Goal: Task Accomplishment & Management: Use online tool/utility

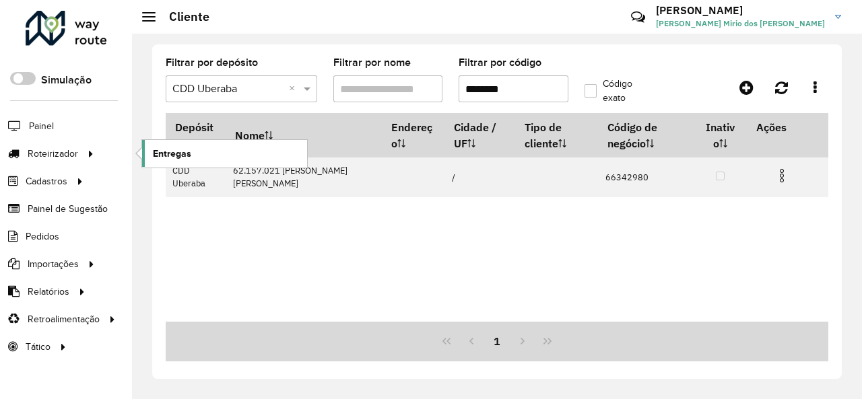
click at [214, 146] on link "Entregas" at bounding box center [224, 153] width 165 height 27
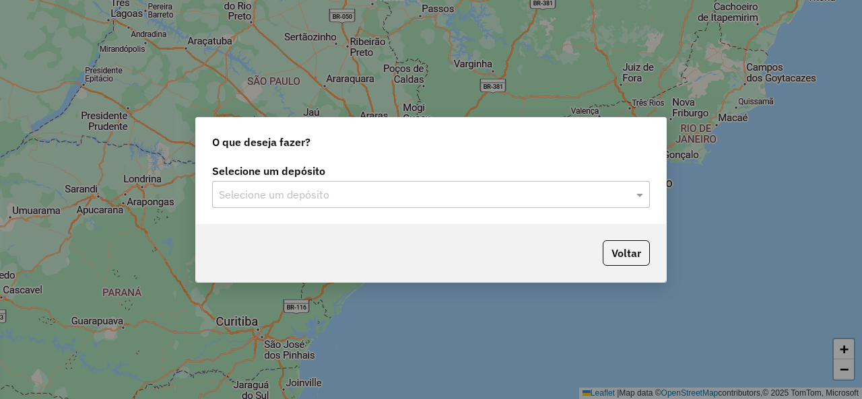
click at [329, 189] on input "text" at bounding box center [417, 195] width 397 height 16
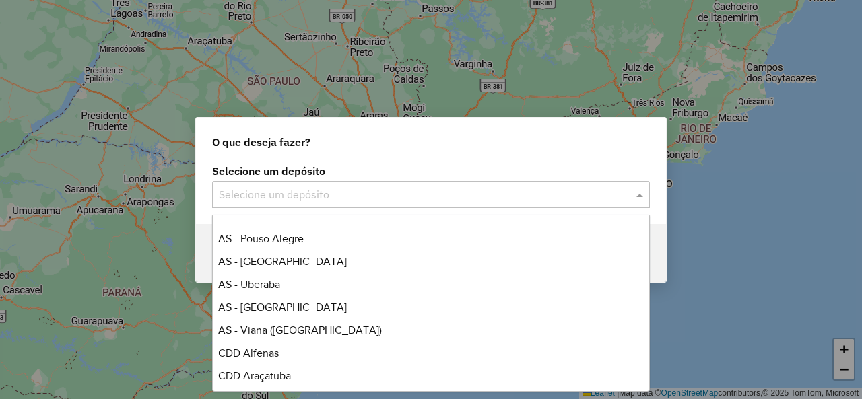
scroll to position [202, 0]
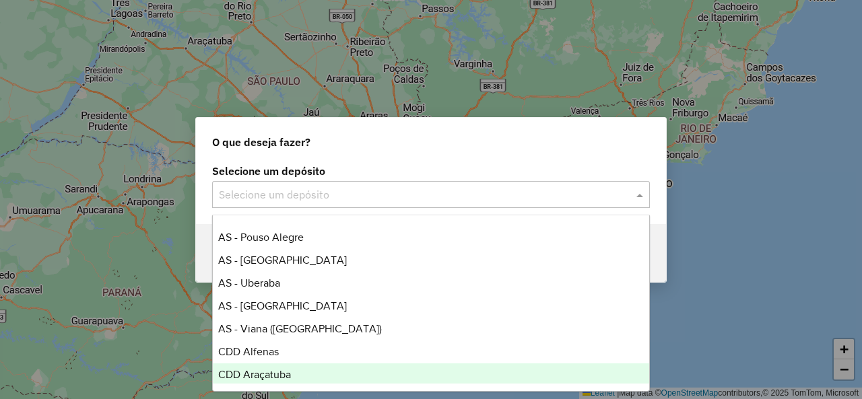
click at [292, 372] on div "CDD Araçatuba" at bounding box center [431, 375] width 436 height 23
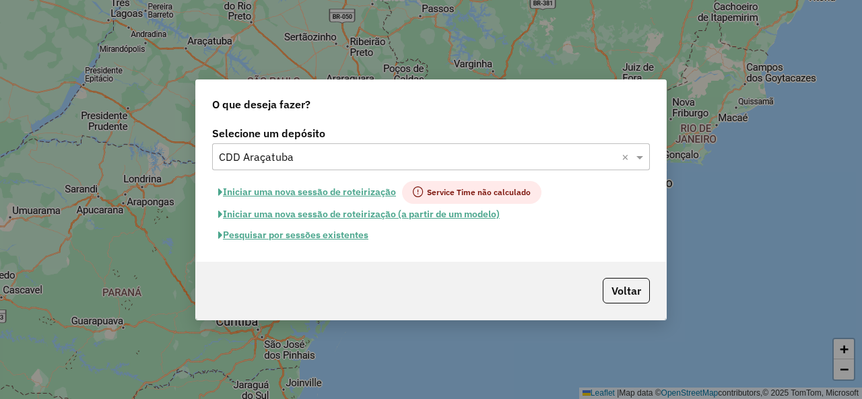
click at [331, 235] on button "Pesquisar por sessões existentes" at bounding box center [293, 235] width 162 height 21
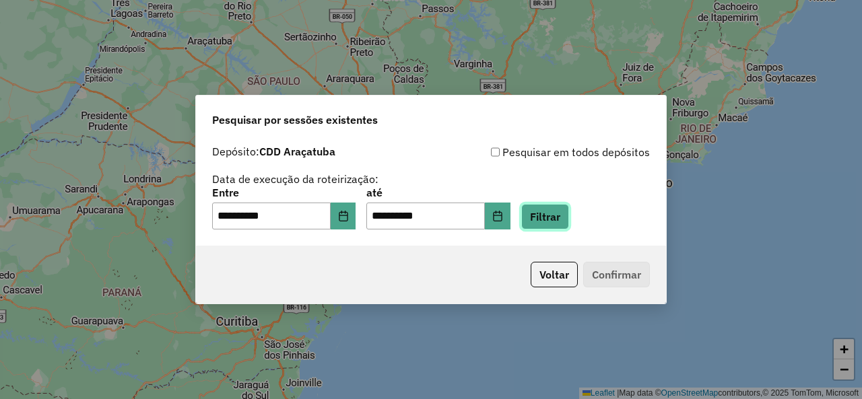
click at [558, 215] on button "Filtrar" at bounding box center [545, 217] width 48 height 26
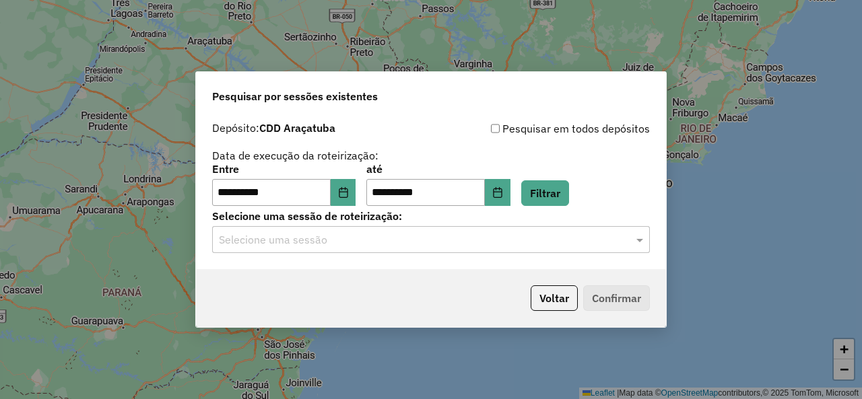
click at [290, 244] on input "text" at bounding box center [417, 240] width 397 height 16
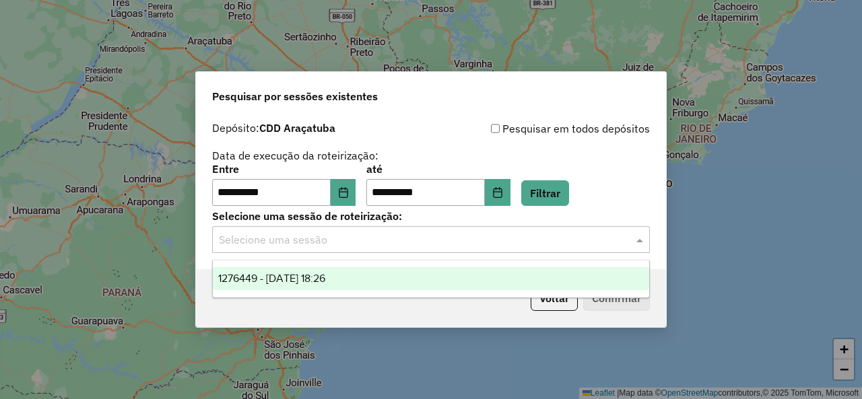
click at [354, 277] on div "1276449 - 16/09/2025 18:26" at bounding box center [431, 278] width 436 height 23
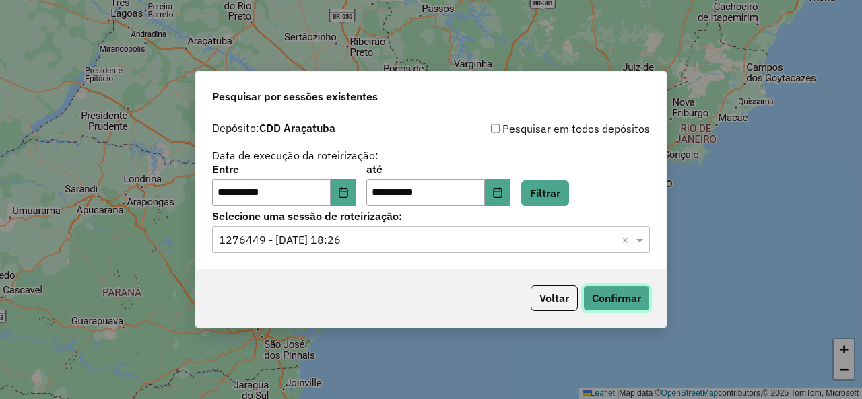
click at [617, 293] on button "Confirmar" at bounding box center [616, 298] width 67 height 26
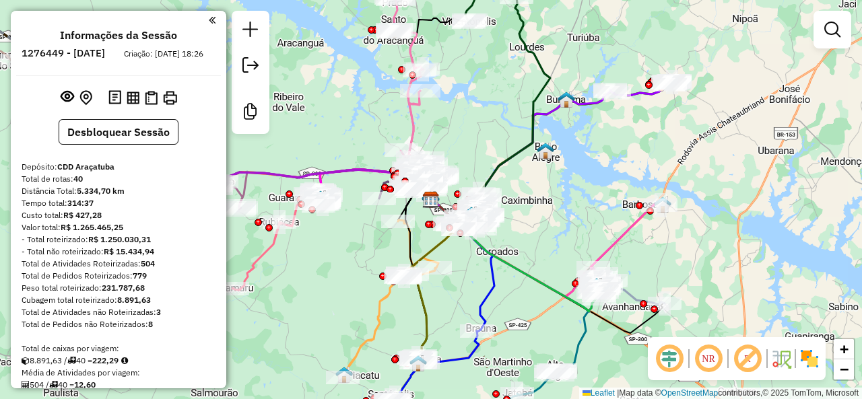
click at [747, 358] on em at bounding box center [747, 359] width 32 height 32
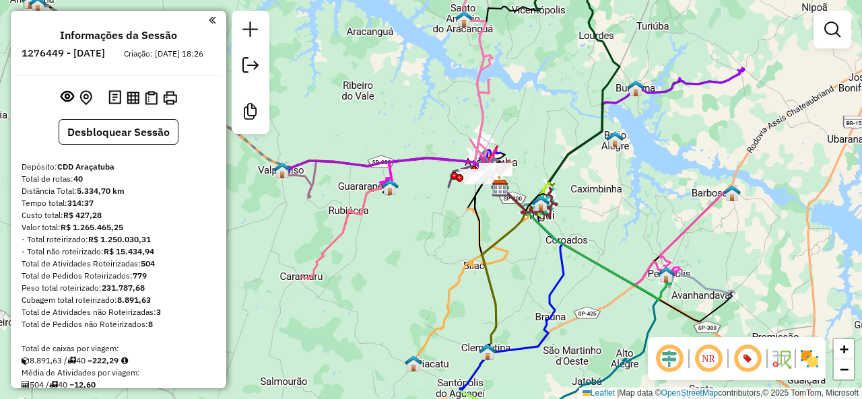
drag, startPoint x: 375, startPoint y: 207, endPoint x: 448, endPoint y: 216, distance: 73.3
click at [448, 216] on div "Janela de atendimento Grade de atendimento Capacidade Transportadoras Veículos …" at bounding box center [431, 199] width 862 height 399
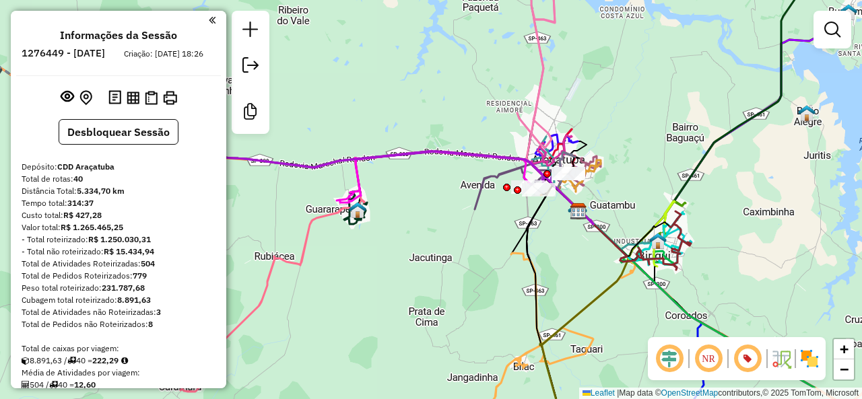
drag, startPoint x: 568, startPoint y: 233, endPoint x: 430, endPoint y: 264, distance: 142.1
click at [427, 264] on div "Janela de atendimento Grade de atendimento Capacidade Transportadoras Veículos …" at bounding box center [431, 199] width 862 height 399
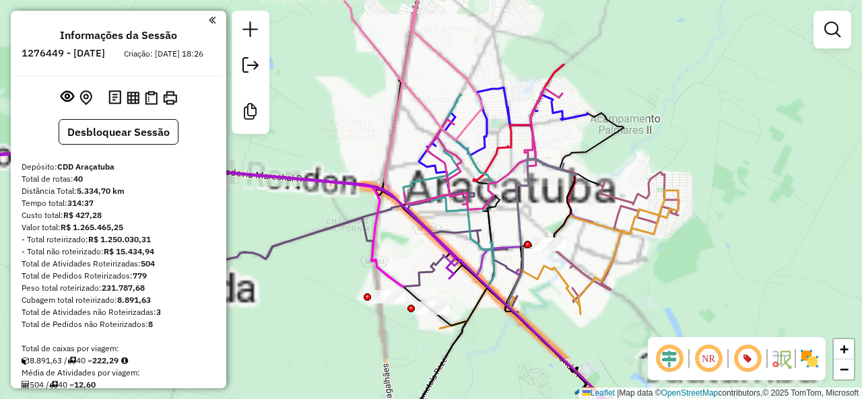
click at [529, 126] on icon at bounding box center [483, 149] width 158 height 122
select select "**********"
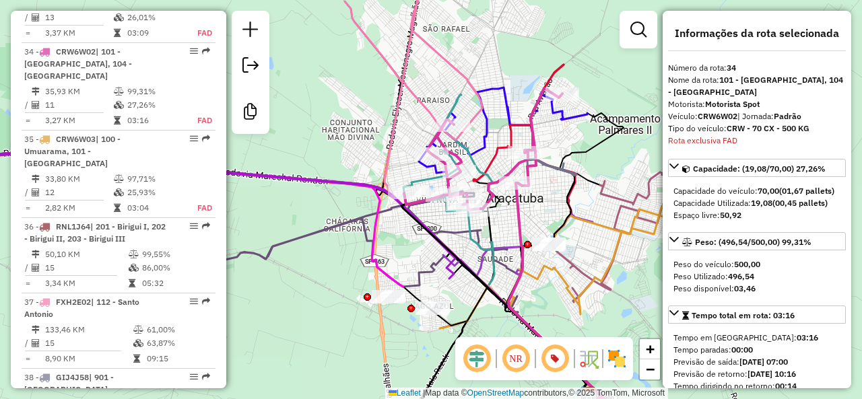
click at [521, 123] on icon at bounding box center [518, 123] width 90 height 116
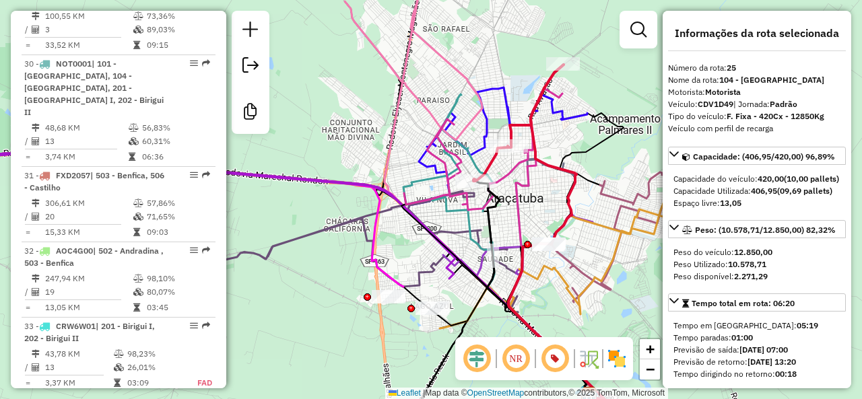
scroll to position [2271, 0]
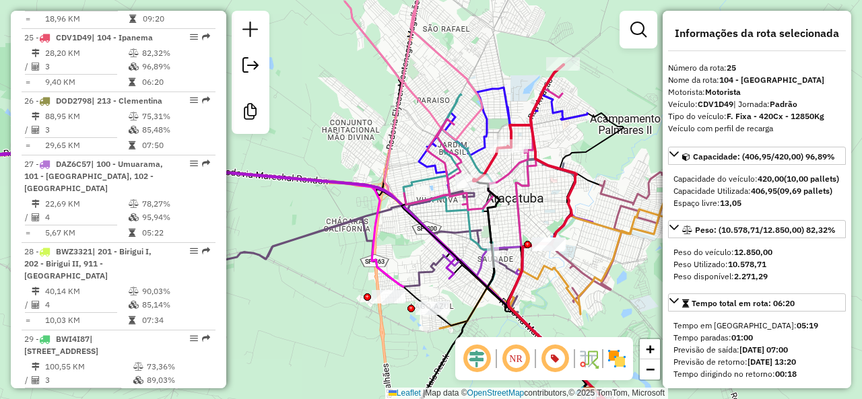
click at [617, 209] on icon at bounding box center [624, 237] width 108 height 130
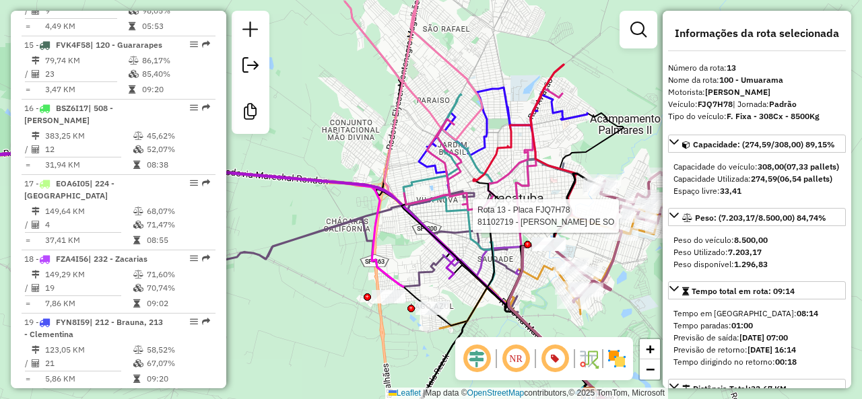
scroll to position [1417, 0]
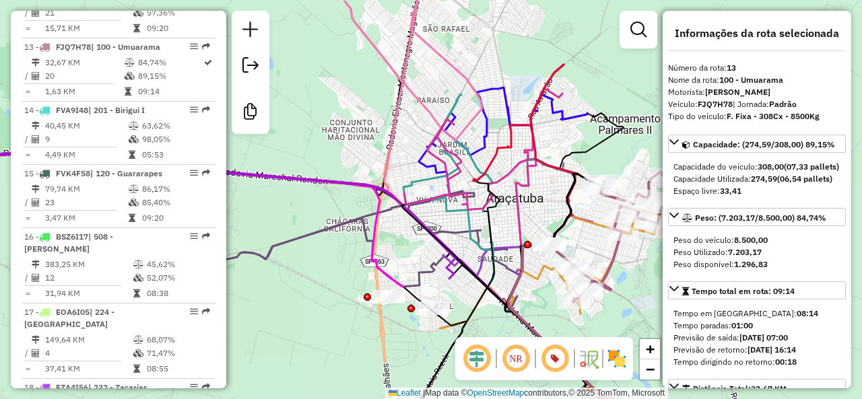
click at [590, 226] on icon at bounding box center [559, 260] width 238 height 138
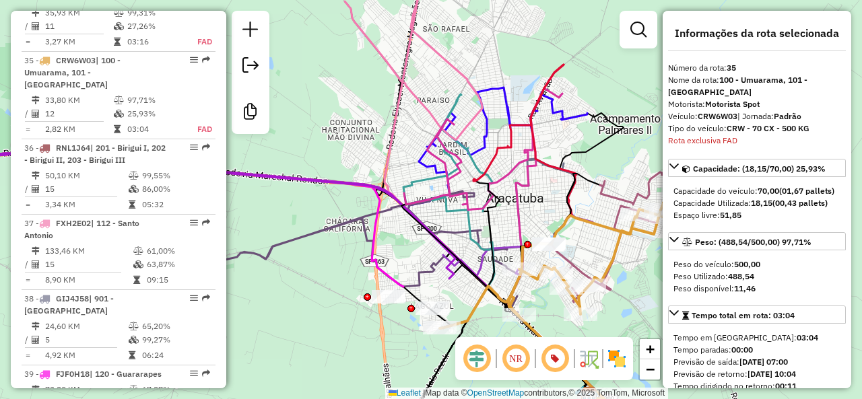
scroll to position [3047, 0]
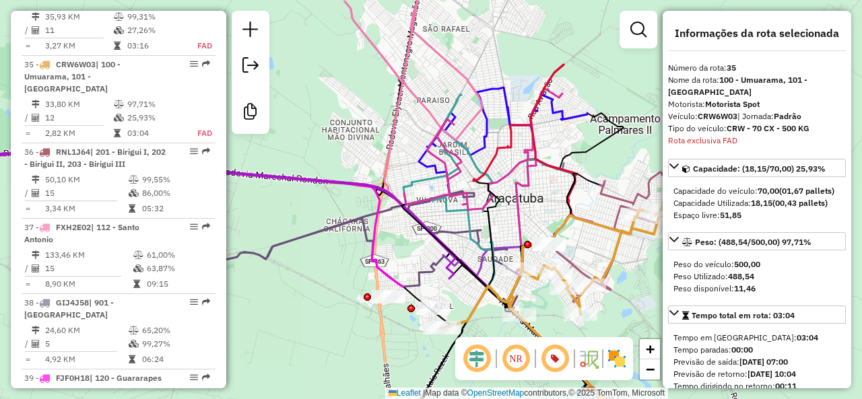
drag, startPoint x: 591, startPoint y: 239, endPoint x: 578, endPoint y: 189, distance: 51.4
click at [578, 189] on div "Janela de atendimento Grade de atendimento Capacidade Transportadoras Veículos …" at bounding box center [431, 199] width 862 height 399
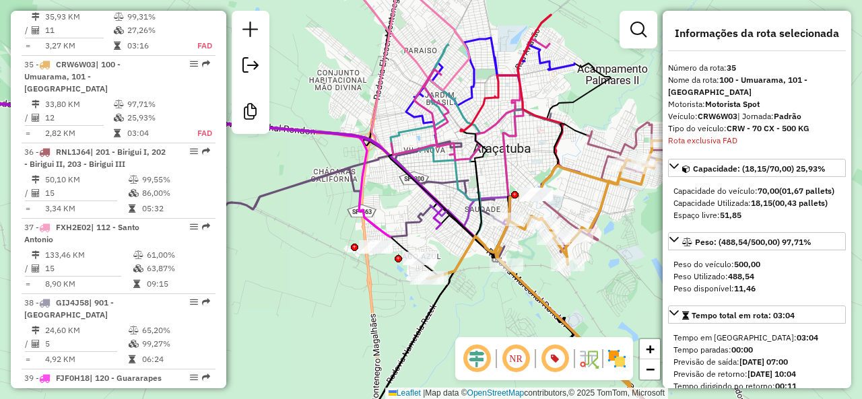
click at [496, 192] on icon at bounding box center [504, 195] width 149 height 62
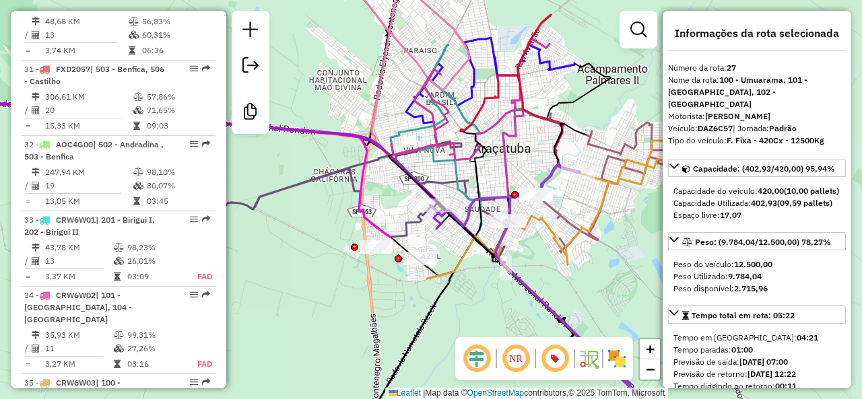
scroll to position [2409, 0]
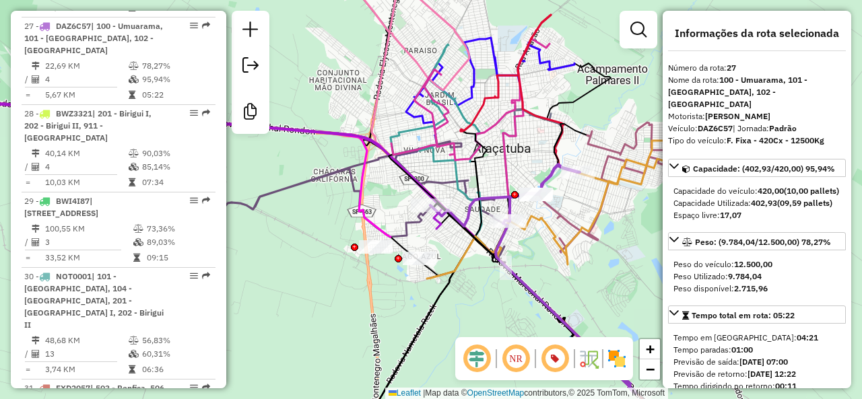
click at [457, 176] on icon at bounding box center [654, 241] width 526 height 395
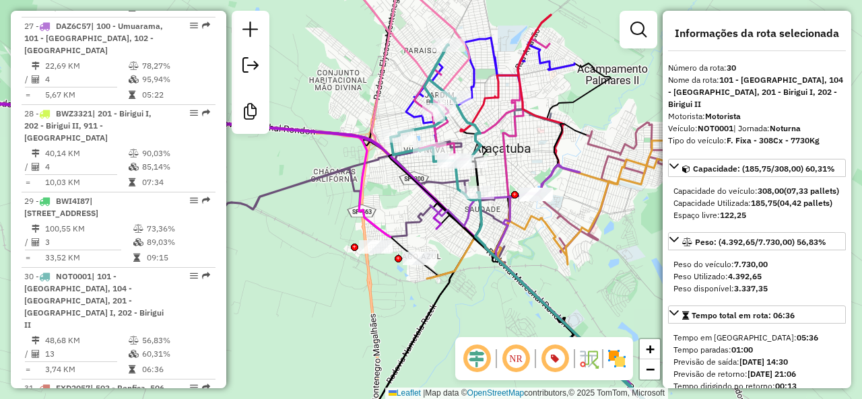
scroll to position [2659, 0]
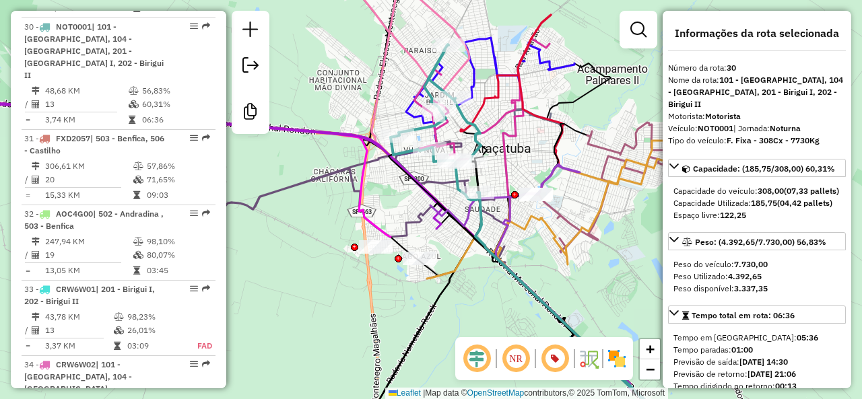
click at [406, 106] on icon at bounding box center [490, 87] width 168 height 98
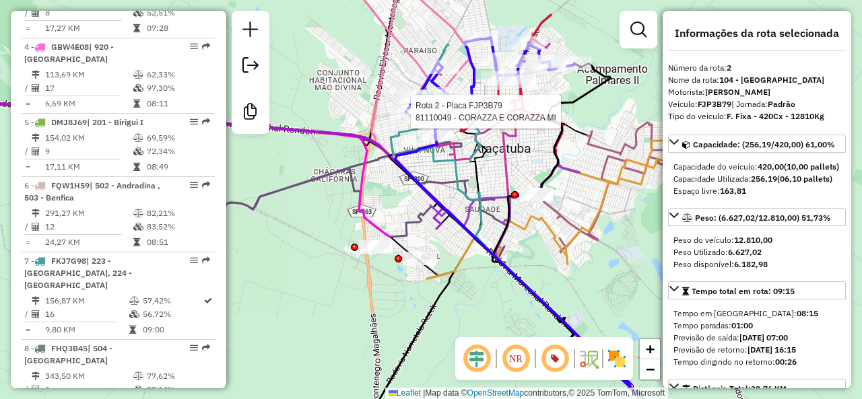
scroll to position [650, 0]
